Goal: Communication & Community: Answer question/provide support

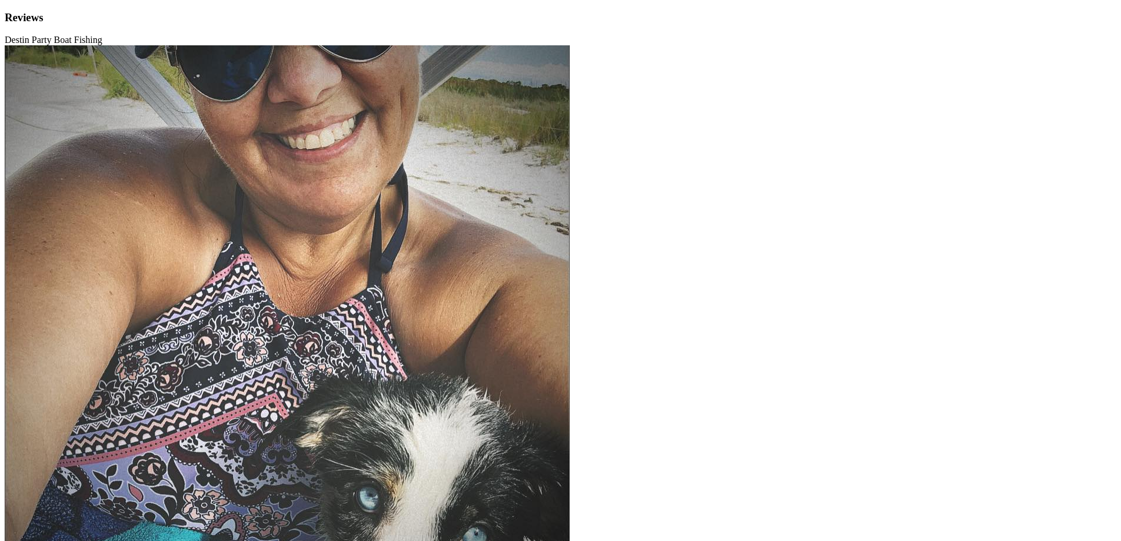
scroll to position [49, 0]
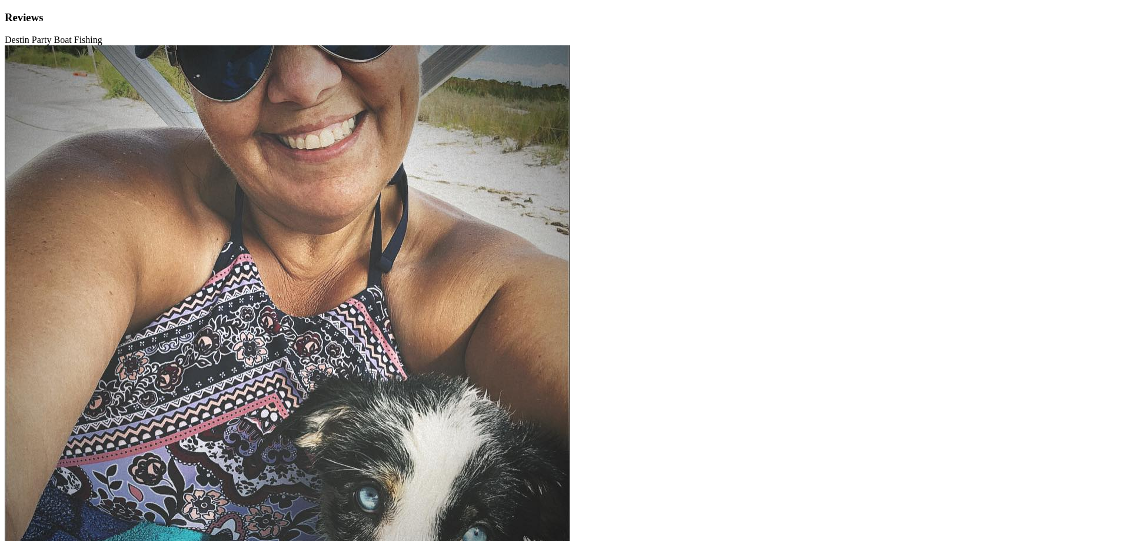
type textarea "Thank you so much for your wonderful review! We’re thrilled to hear that you an…"
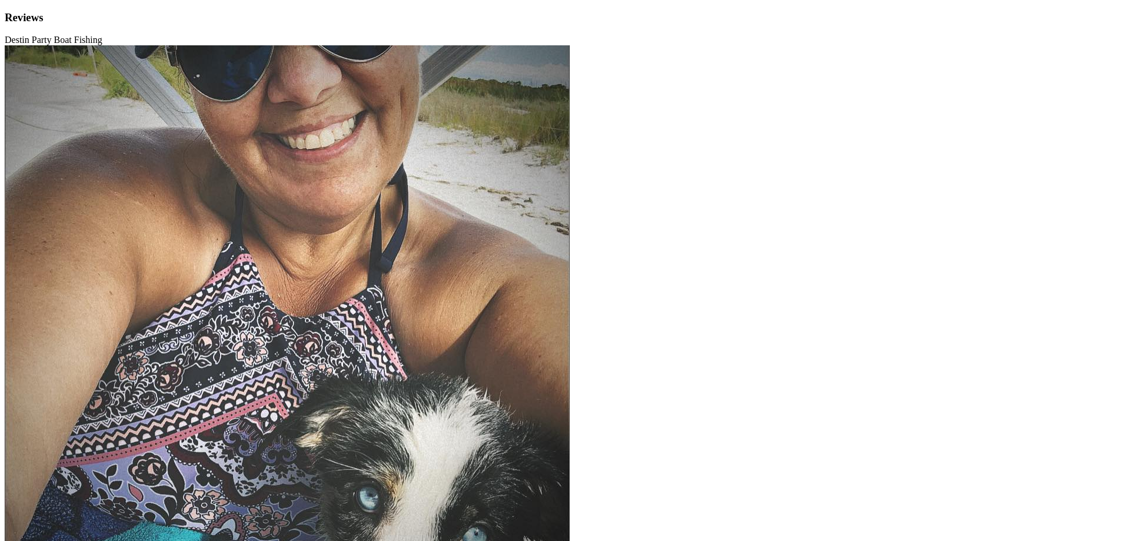
drag, startPoint x: 826, startPoint y: 300, endPoint x: 934, endPoint y: 313, distance: 108.0
type textarea "Hi [PERSON_NAME], Thank you for sharing your feedback with us. We're glad to he…"
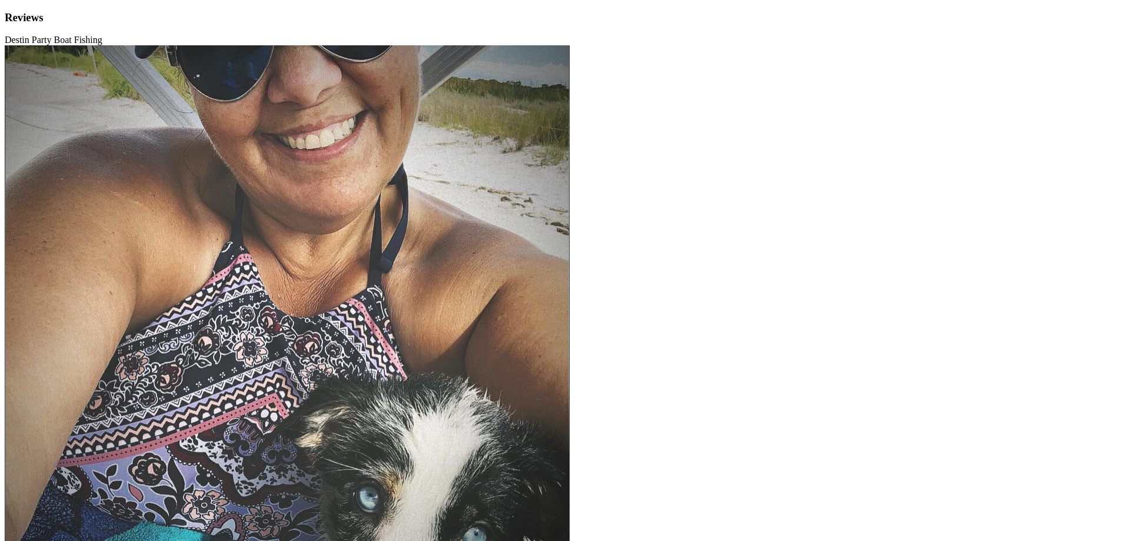
type textarea "Hi [PERSON_NAME], thank you for your feedback and for joining us on your fishin…"
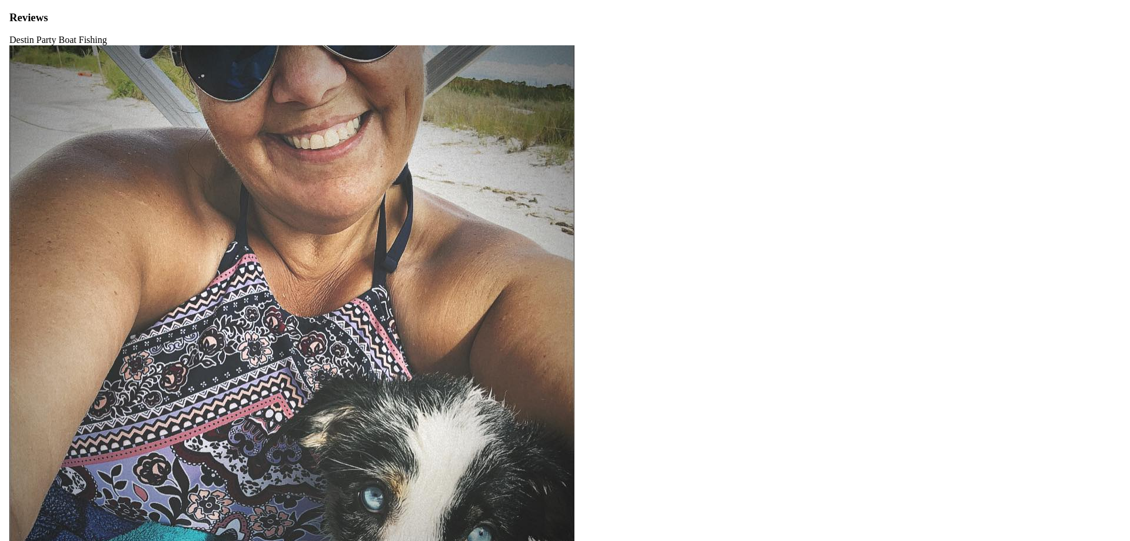
scroll to position [18, 0]
